Goal: Task Accomplishment & Management: Use online tool/utility

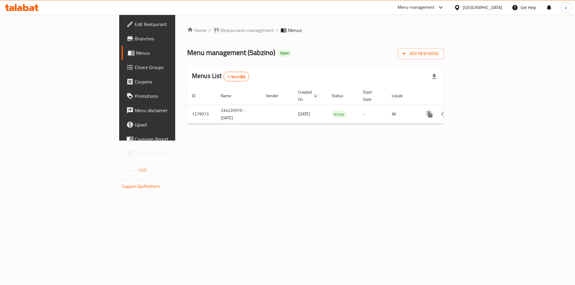
click at [135, 39] on span "Branches" at bounding box center [173, 38] width 76 height 7
click at [135, 35] on span "Branches" at bounding box center [173, 38] width 76 height 7
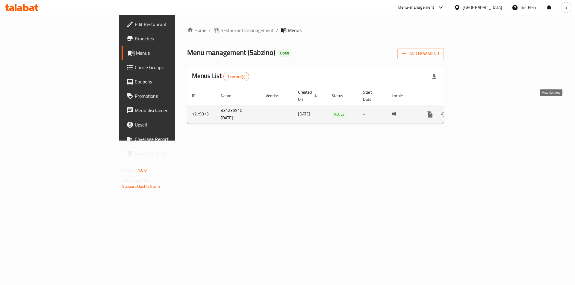
click at [477, 111] on icon "enhanced table" at bounding box center [472, 114] width 7 height 7
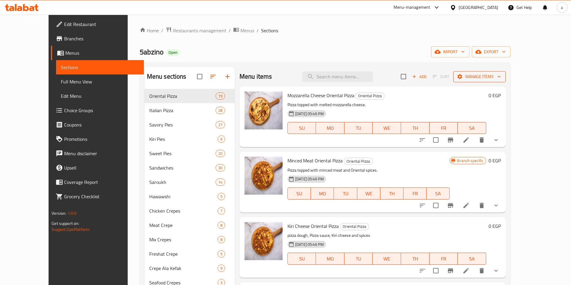
click at [501, 77] on span "Manage items" at bounding box center [479, 76] width 43 height 7
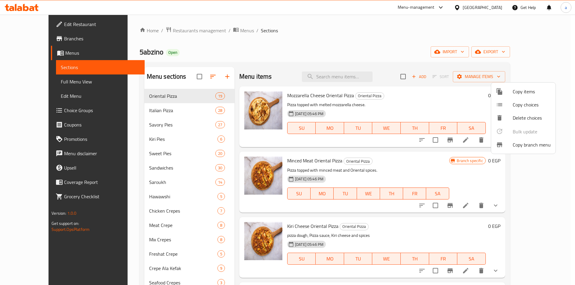
click at [528, 148] on span "Copy branch menu" at bounding box center [532, 144] width 38 height 7
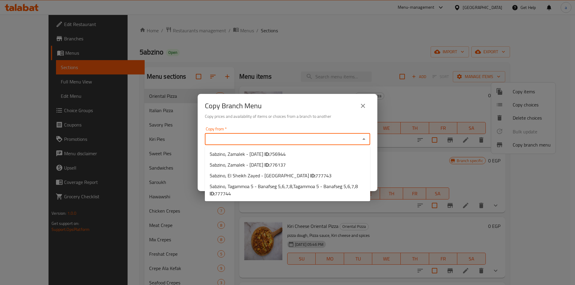
click at [311, 142] on input "Copy from   *" at bounding box center [283, 139] width 152 height 8
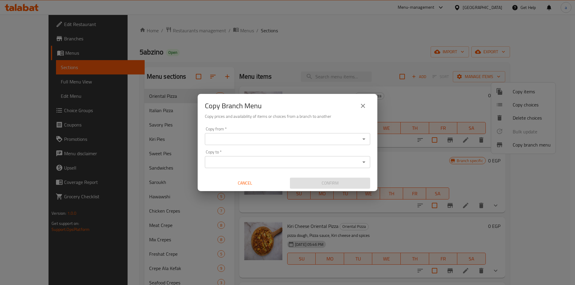
click at [152, 84] on div "Copy Branch Menu Copy prices and availability of items or choices from a branch…" at bounding box center [287, 142] width 575 height 285
click at [251, 139] on input "Copy from   *" at bounding box center [283, 139] width 152 height 8
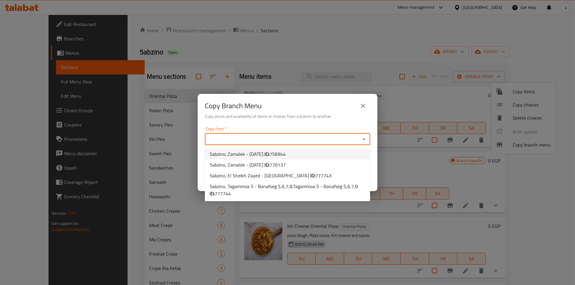
click at [271, 158] on span "756944" at bounding box center [278, 154] width 16 height 9
type input "5abzino, Zamalek - 26 July"
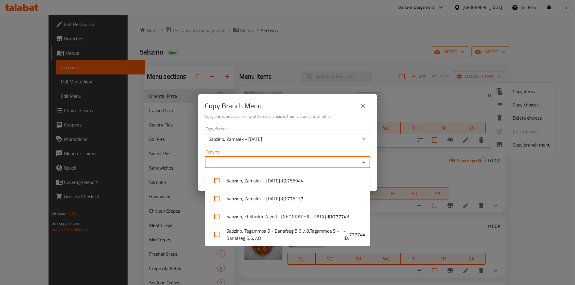
click at [265, 159] on input "Copy to   *" at bounding box center [283, 162] width 152 height 8
click at [214, 217] on input "checkbox" at bounding box center [217, 217] width 14 height 14
checkbox input "true"
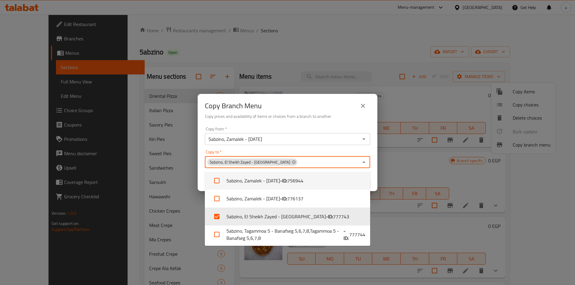
click at [327, 123] on div "Copy Branch Menu Copy prices and availability of items or choices from a branch…" at bounding box center [288, 109] width 180 height 31
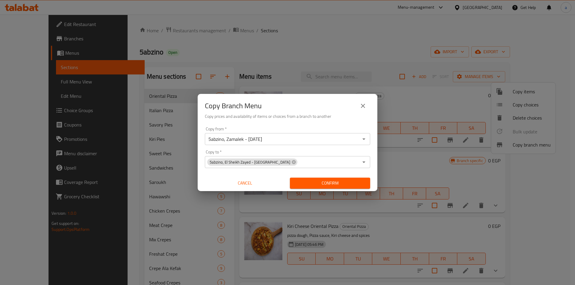
click at [324, 186] on span "Confirm" at bounding box center [330, 183] width 71 height 7
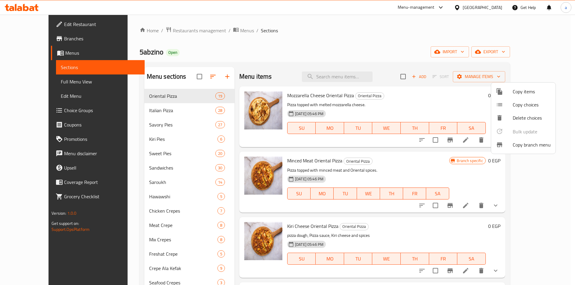
click at [63, 81] on div at bounding box center [287, 142] width 575 height 285
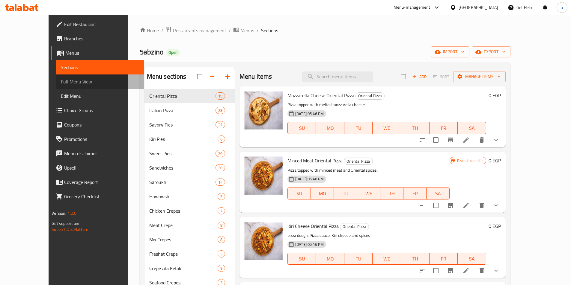
click at [61, 83] on span "Full Menu View" at bounding box center [100, 81] width 78 height 7
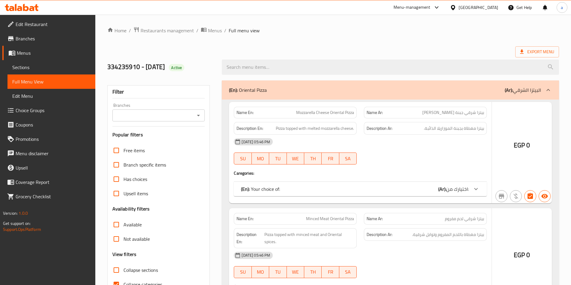
click at [120, 278] on input "Collapse categories" at bounding box center [116, 285] width 14 height 14
checkbox input "false"
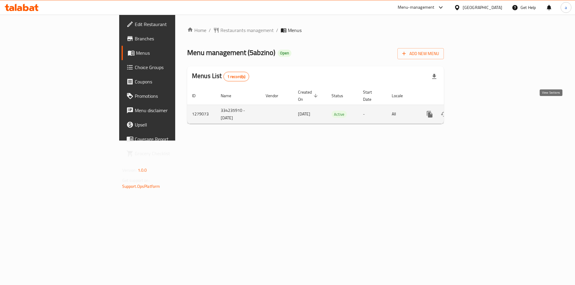
click at [476, 112] on icon "enhanced table" at bounding box center [472, 114] width 5 height 5
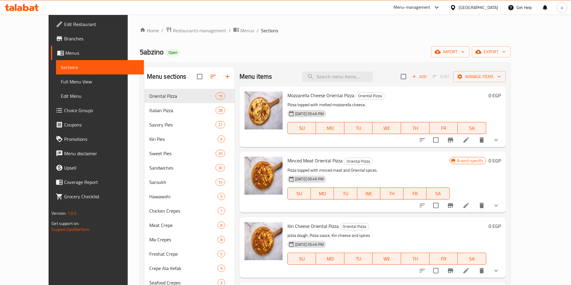
click at [61, 82] on span "Full Menu View" at bounding box center [100, 81] width 78 height 7
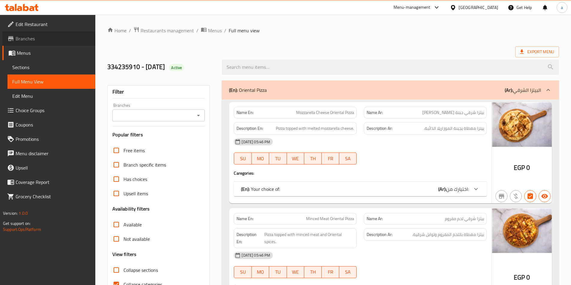
click at [29, 37] on span "Branches" at bounding box center [53, 38] width 75 height 7
